Goal: Information Seeking & Learning: Learn about a topic

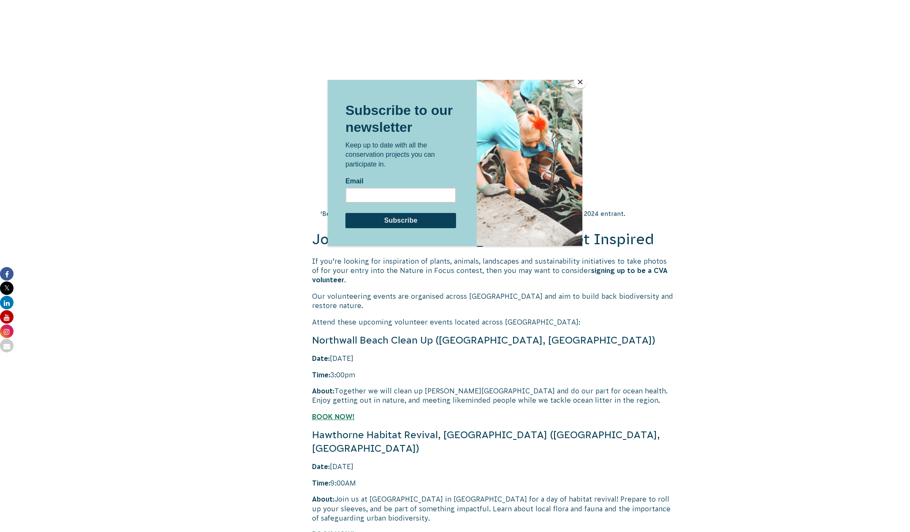
scroll to position [1490, 0]
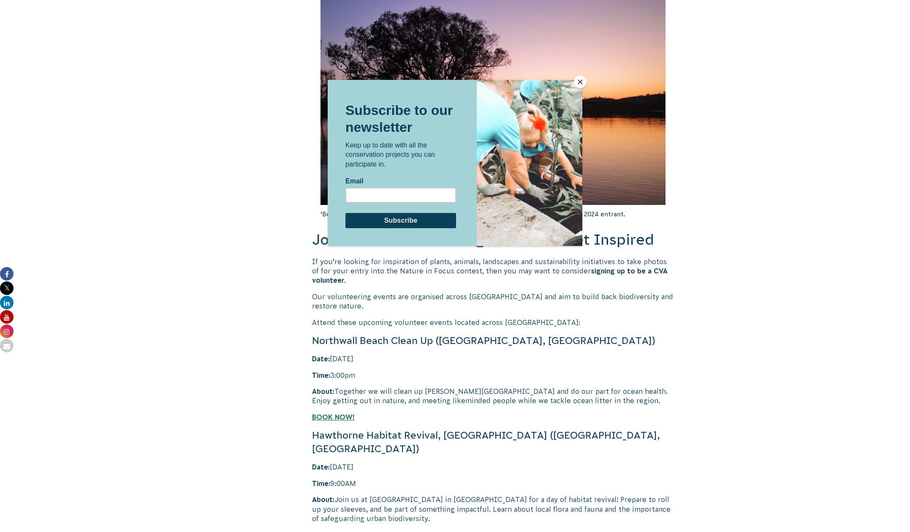
click at [580, 81] on button "Close" at bounding box center [580, 82] width 13 height 13
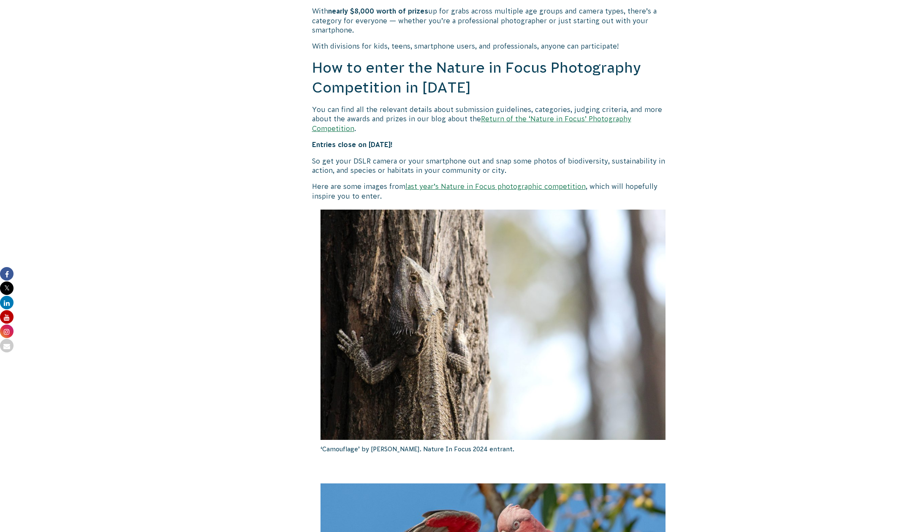
scroll to position [720, 0]
click at [527, 182] on link "last year’s Nature in Focus photographic competition" at bounding box center [495, 186] width 180 height 8
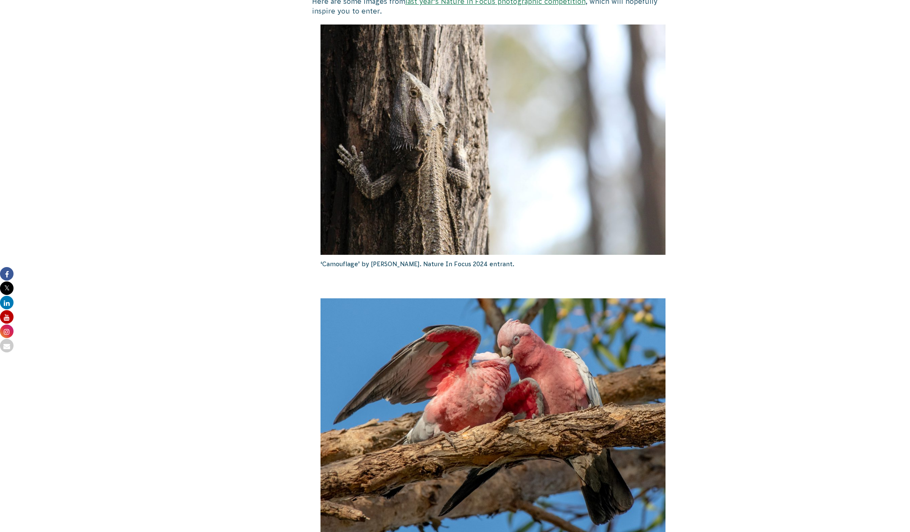
scroll to position [645, 0]
